Goal: Find contact information: Find contact information

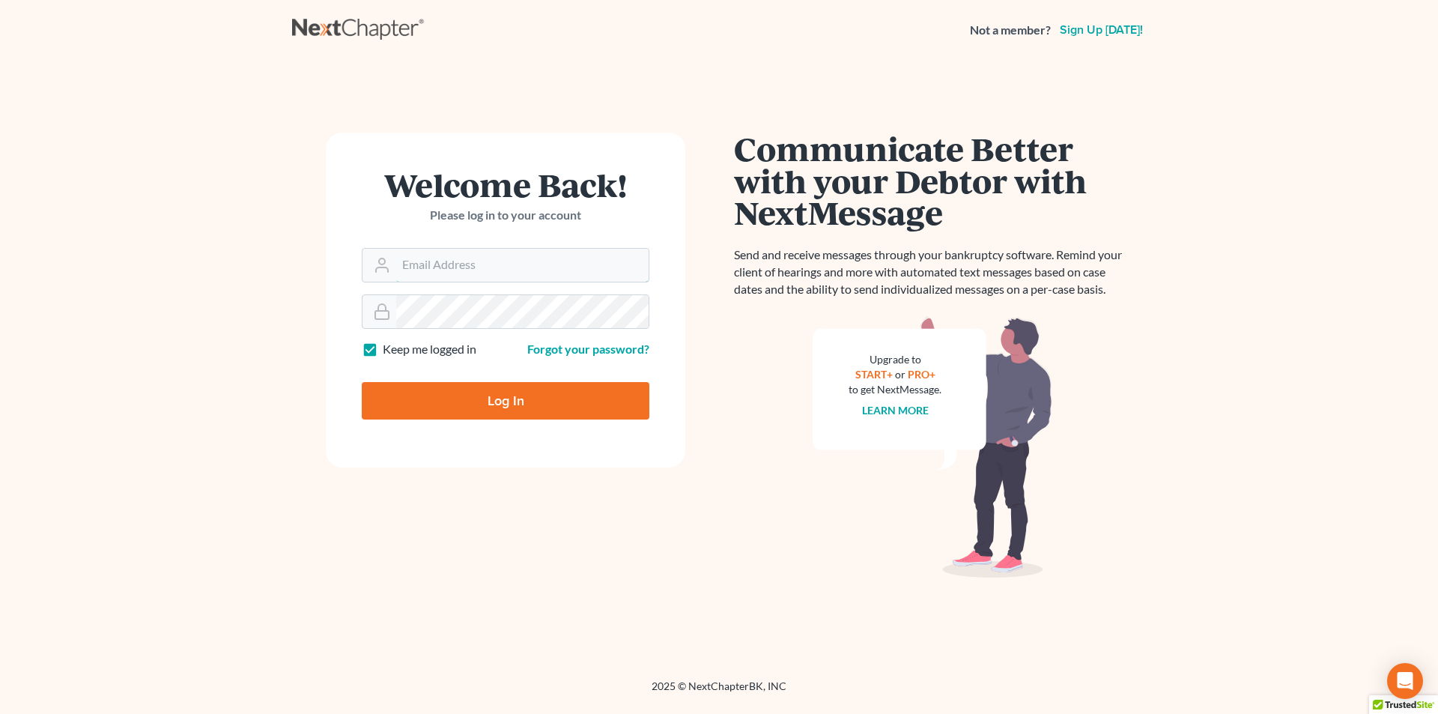
type input "[PERSON_NAME][EMAIL_ADDRESS][DOMAIN_NAME]"
click at [482, 404] on input "Log In" at bounding box center [506, 400] width 288 height 37
type input "Thinking..."
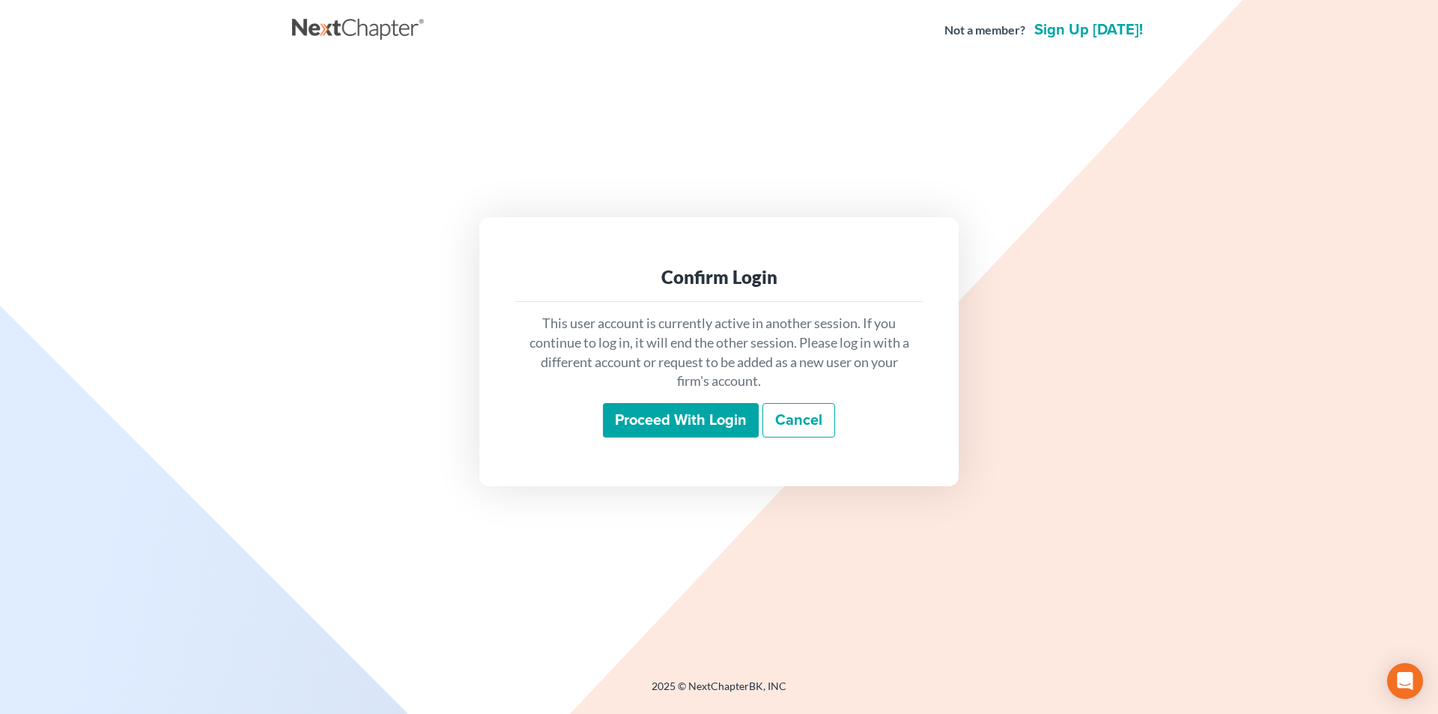
click at [658, 421] on input "Proceed with login" at bounding box center [681, 420] width 156 height 34
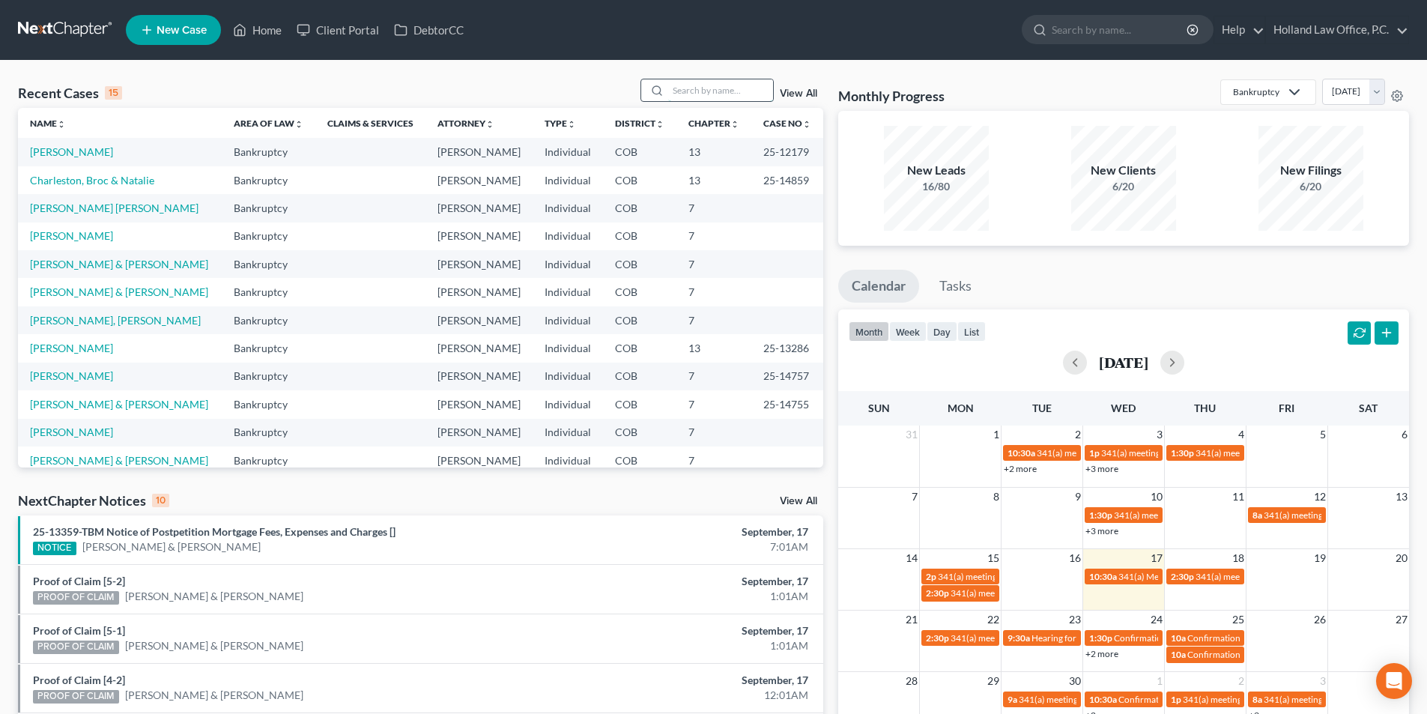
click at [739, 96] on input "search" at bounding box center [720, 90] width 105 height 22
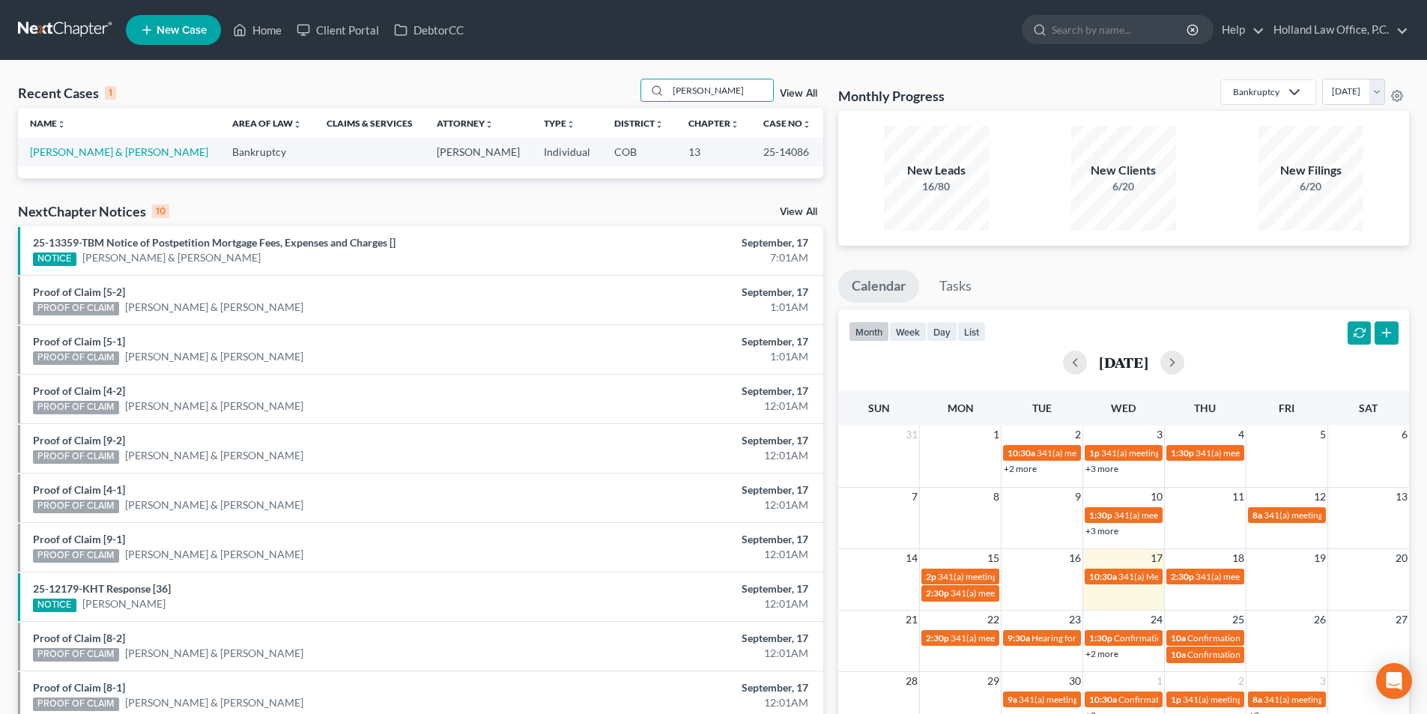
type input "Matthew meyer"
click at [119, 153] on link "Meyer, Matthew & Angela" at bounding box center [119, 151] width 178 height 13
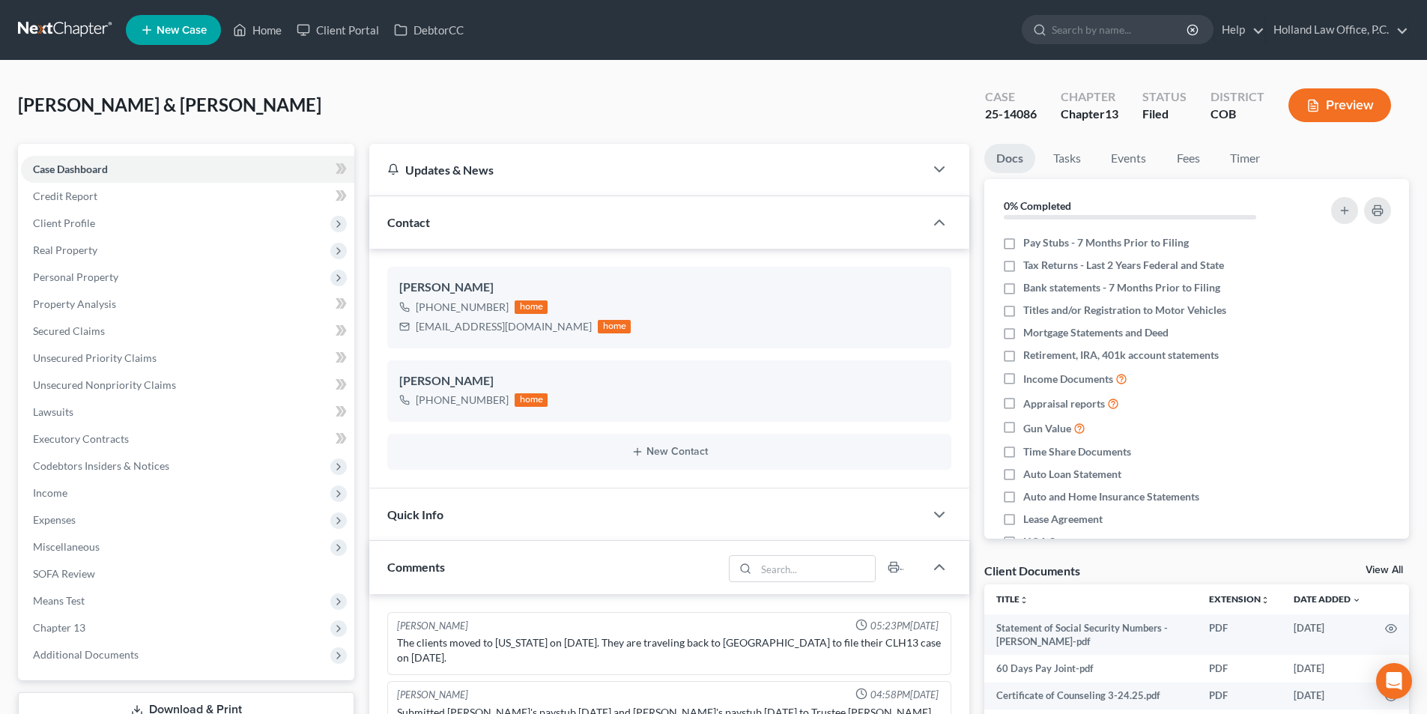
scroll to position [1, 0]
drag, startPoint x: 506, startPoint y: 400, endPoint x: 430, endPoint y: 407, distance: 75.9
click at [430, 407] on div "+1 (217) 257-1461 home" at bounding box center [473, 399] width 148 height 19
copy div "(217) 257-1461"
